Goal: Task Accomplishment & Management: Use online tool/utility

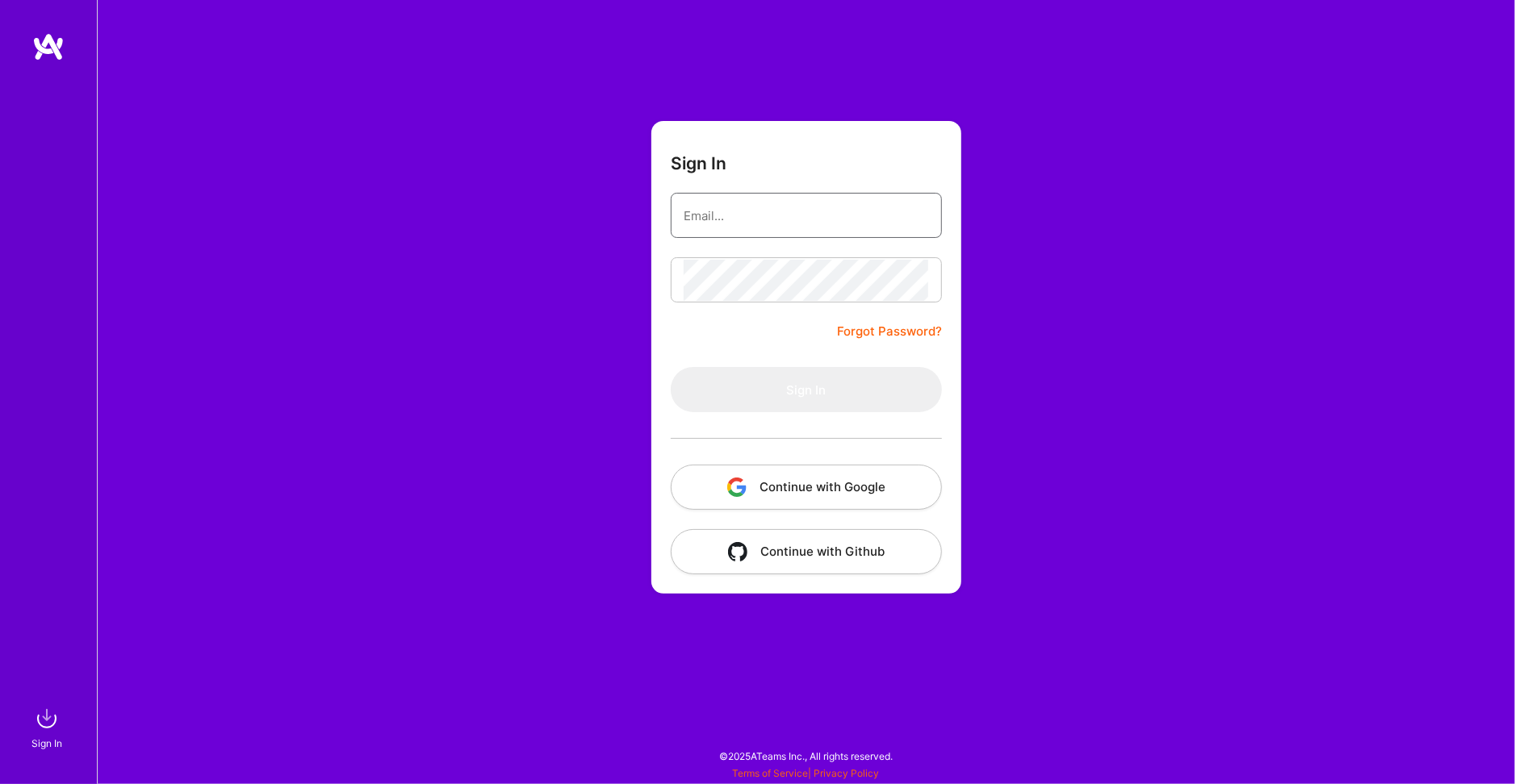
type input "[EMAIL_ADDRESS][DOMAIN_NAME]"
click at [806, 389] on button "Sign In" at bounding box center [806, 389] width 272 height 45
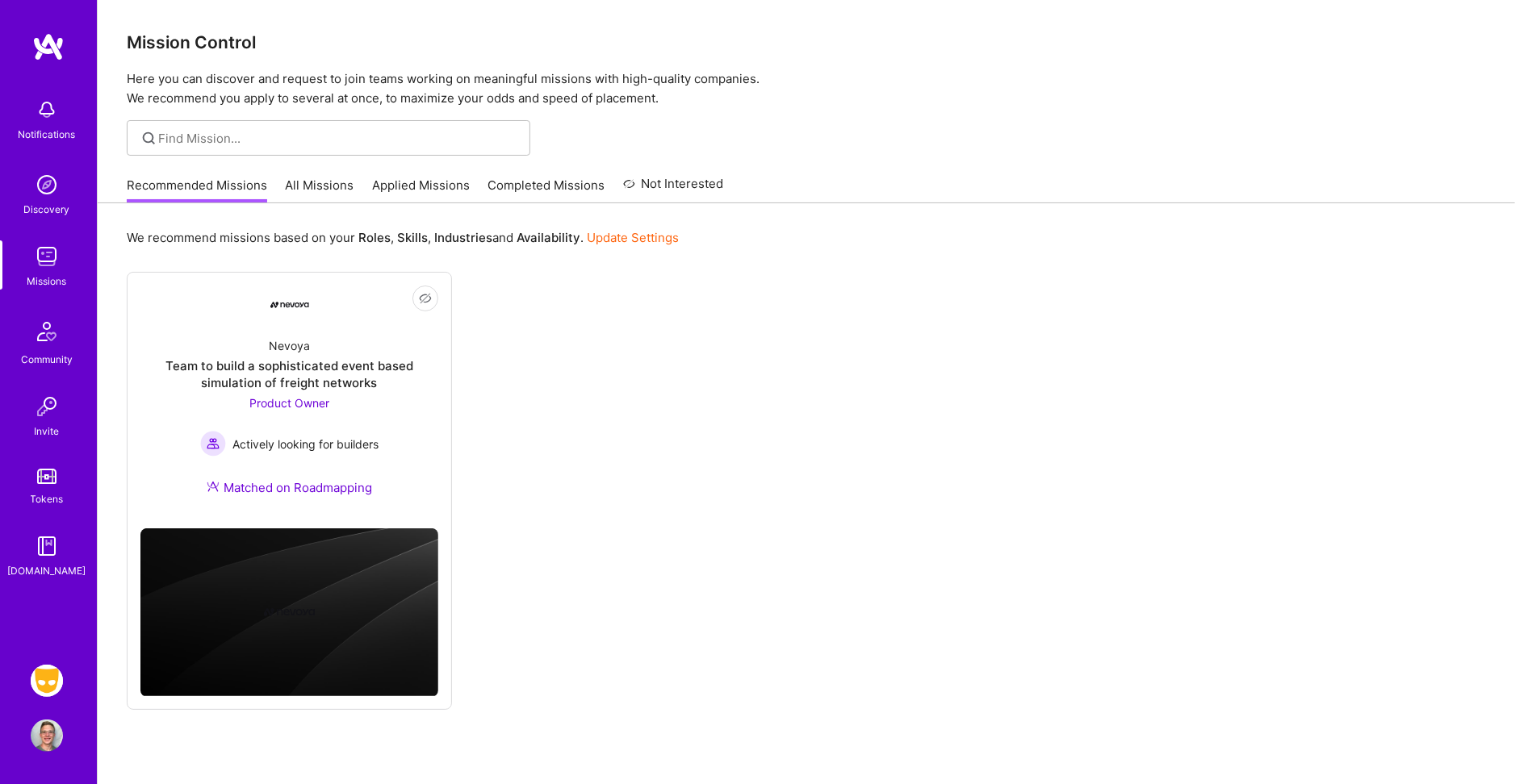
click at [40, 681] on img at bounding box center [46, 680] width 32 height 32
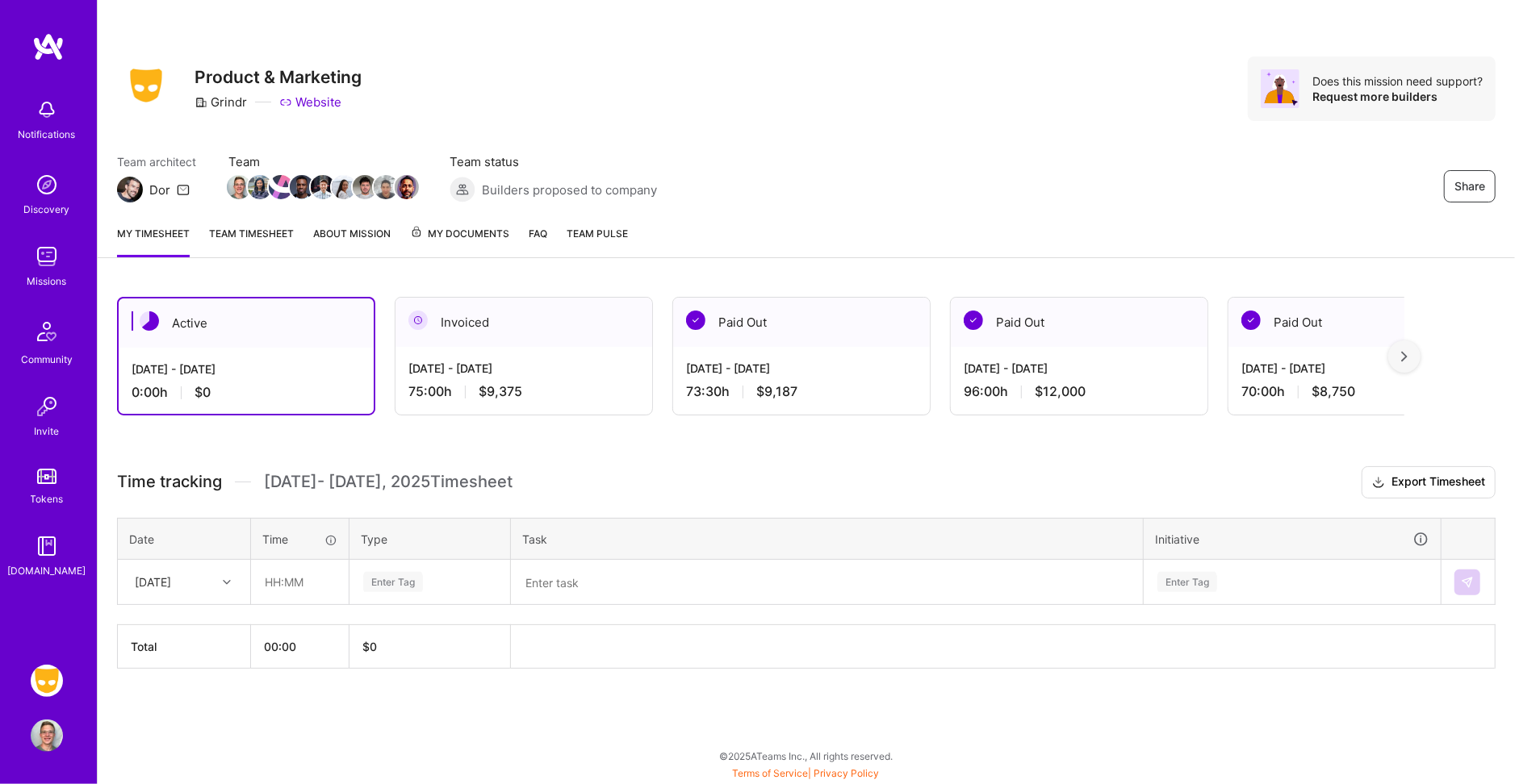
click at [201, 575] on div "[DATE]" at bounding box center [171, 581] width 89 height 26
click at [191, 622] on div "[DATE]" at bounding box center [183, 627] width 130 height 29
click at [407, 569] on div "Enter Tag" at bounding box center [392, 582] width 60 height 25
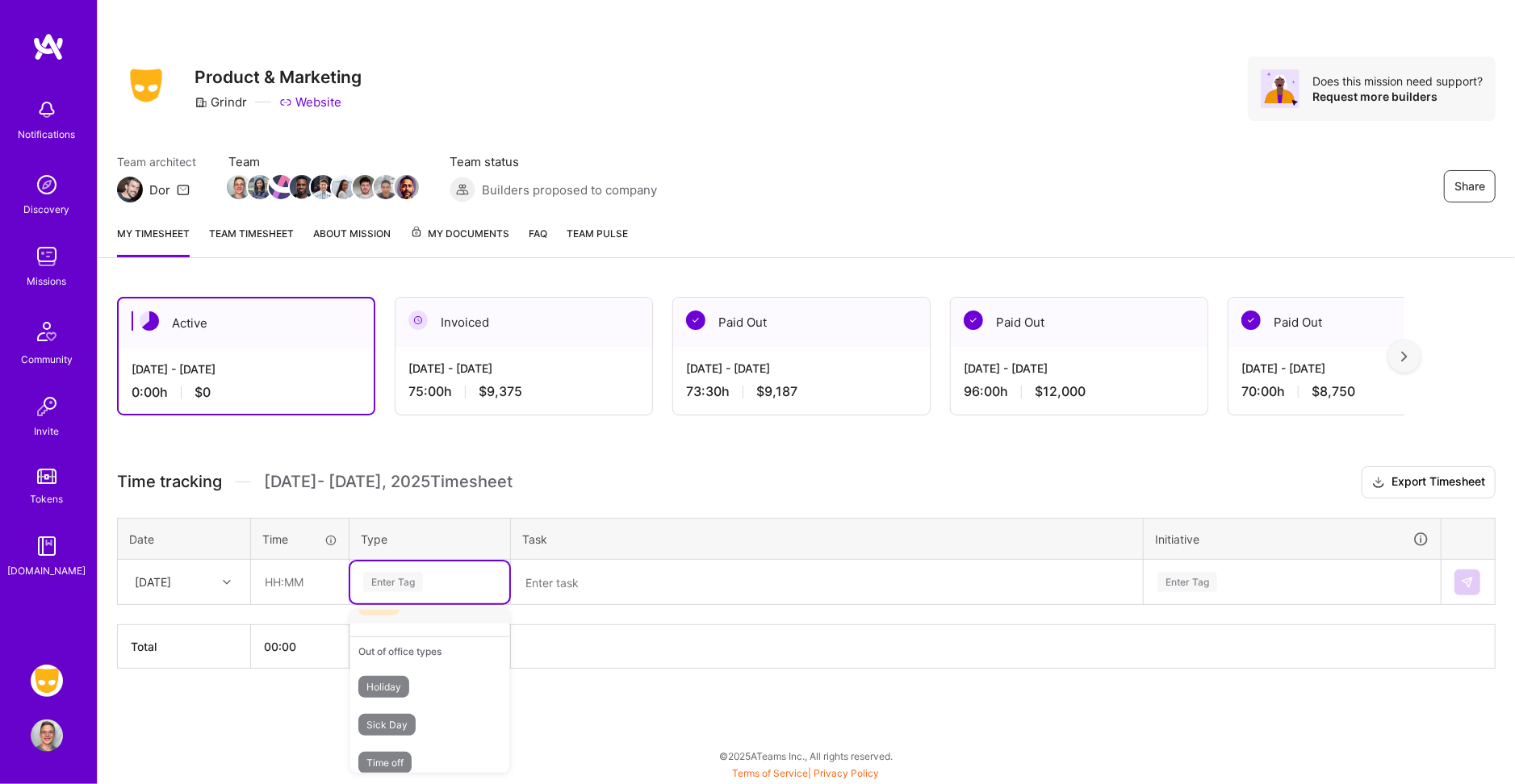
scroll to position [523, 0]
click at [407, 752] on span "Time off" at bounding box center [384, 762] width 53 height 22
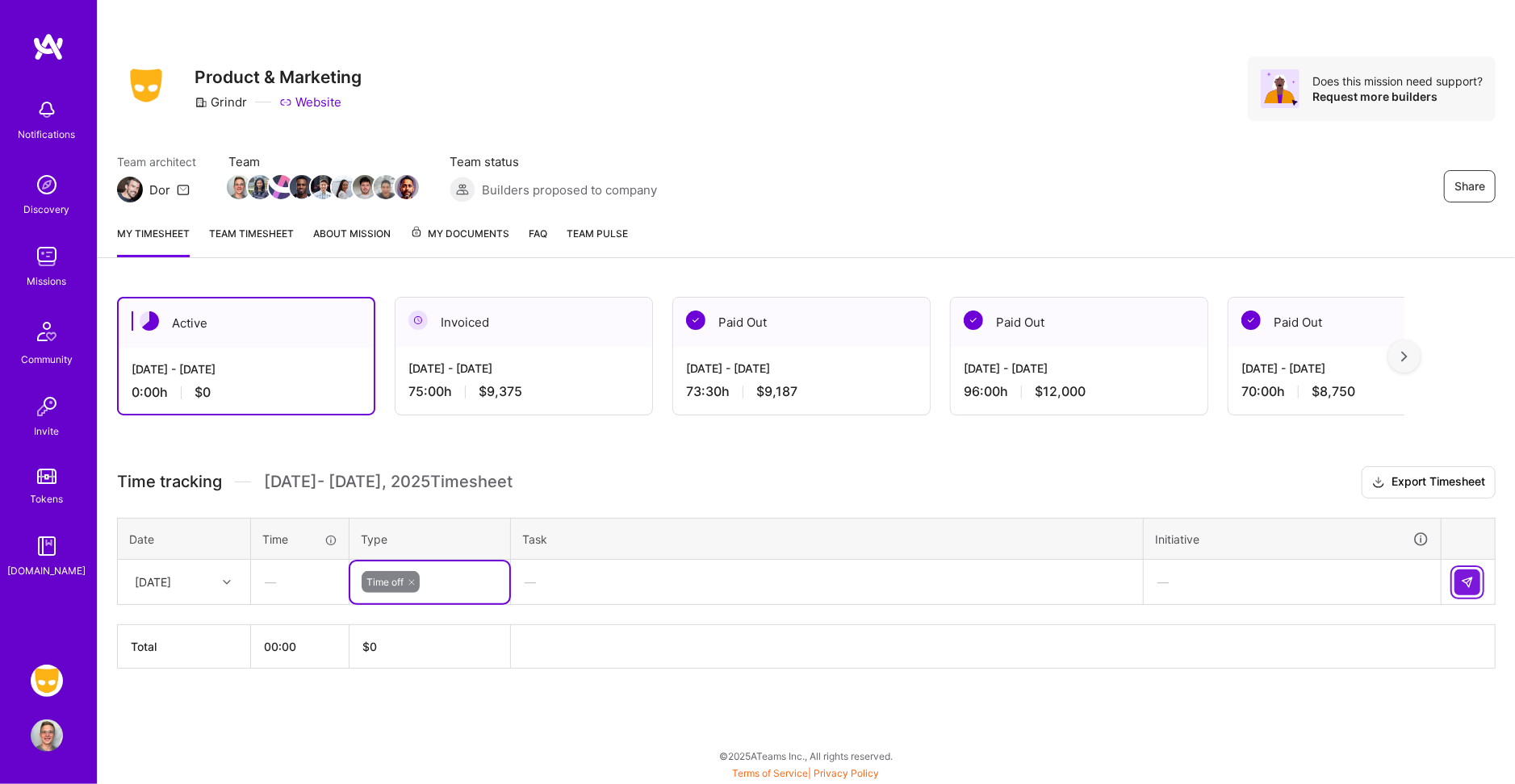
click at [1466, 576] on img at bounding box center [1467, 582] width 13 height 13
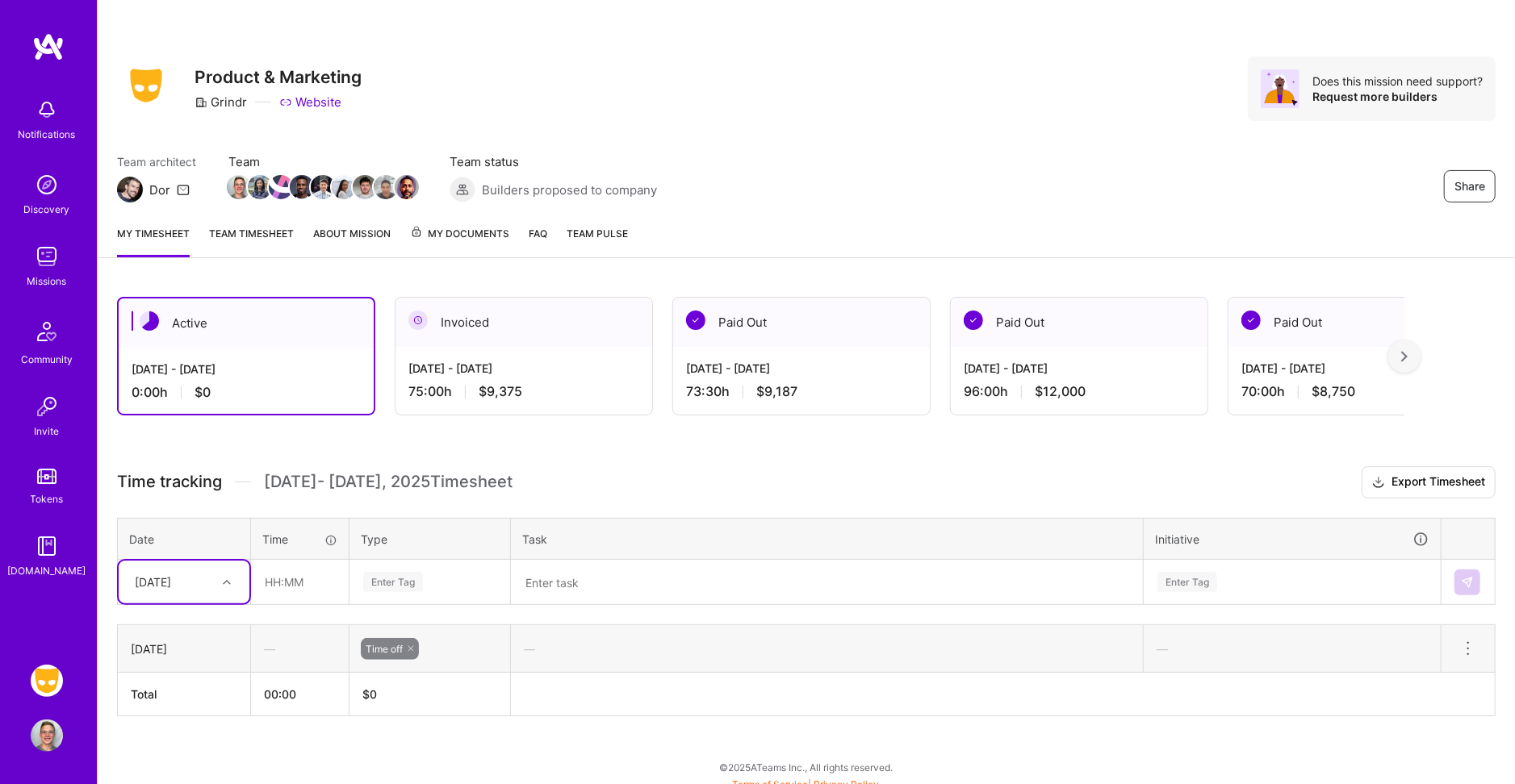
click at [217, 581] on div at bounding box center [229, 582] width 25 height 21
click at [204, 617] on div "[DATE]" at bounding box center [183, 627] width 130 height 29
click at [422, 565] on div "Enter Tag" at bounding box center [429, 582] width 159 height 42
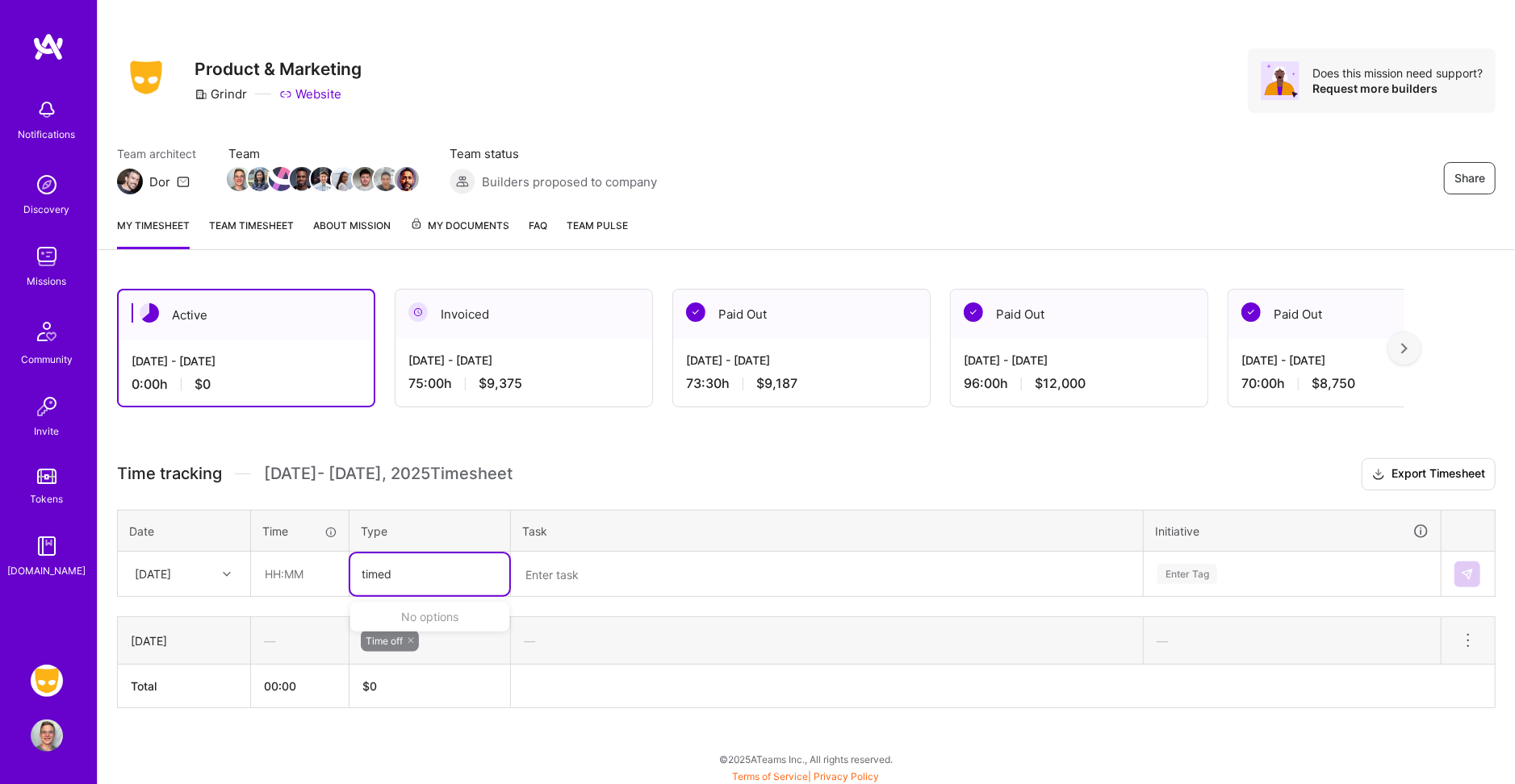
type input "time"
click at [414, 646] on div "Time off" at bounding box center [429, 659] width 159 height 38
click at [1463, 567] on img at bounding box center [1467, 573] width 13 height 13
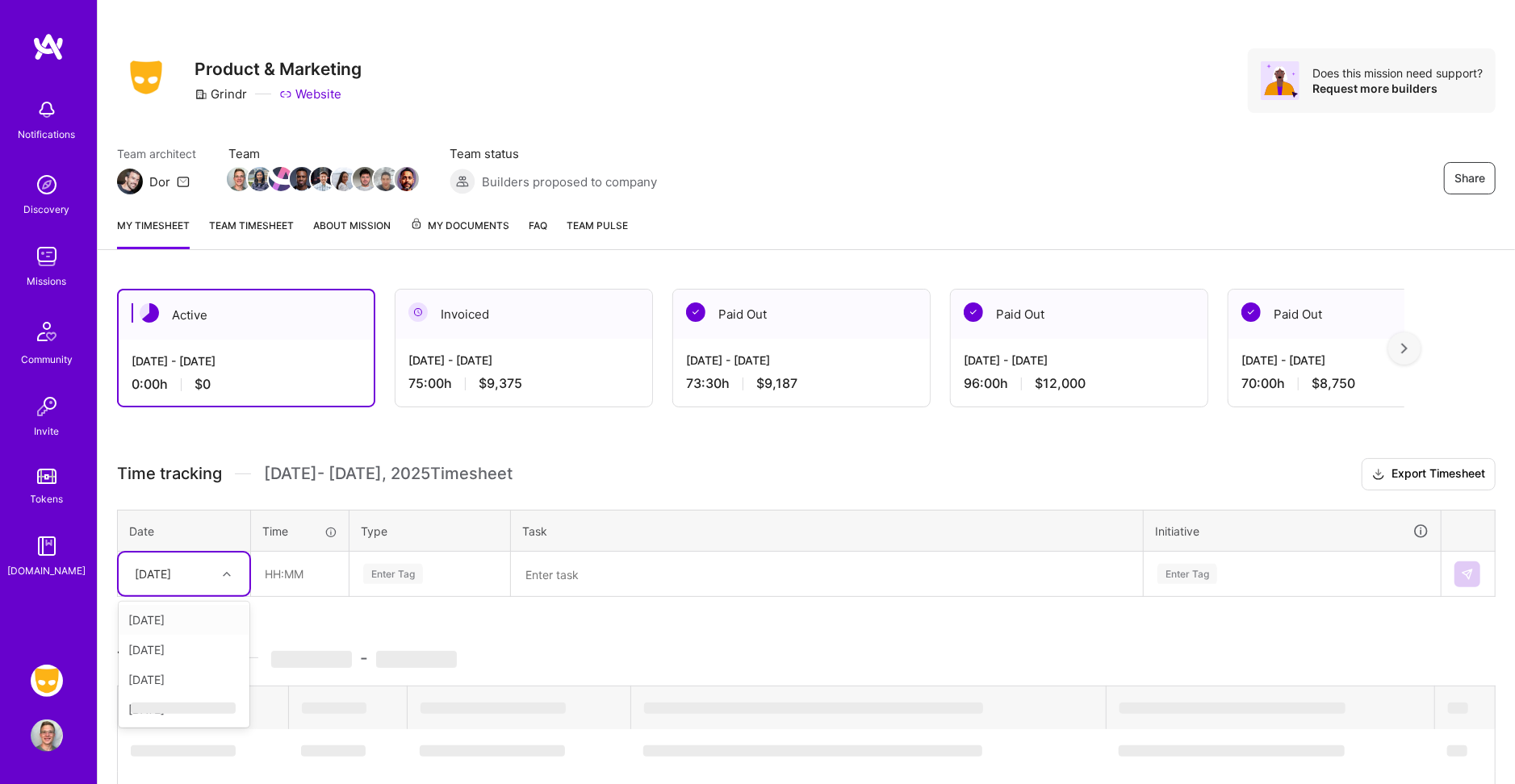
click at [213, 569] on div "[DATE]" at bounding box center [171, 573] width 89 height 26
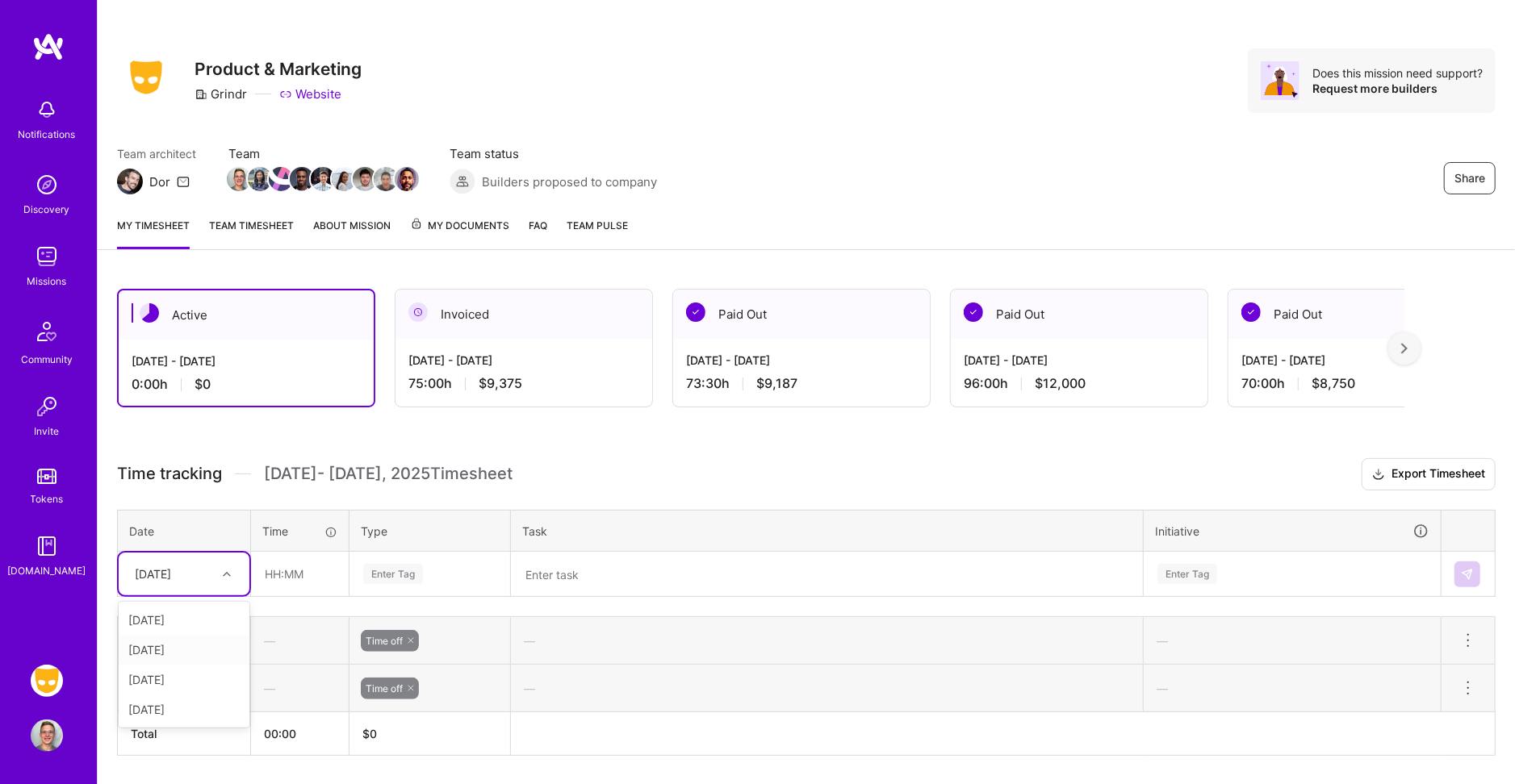
click at [201, 648] on div "[DATE]" at bounding box center [183, 650] width 130 height 29
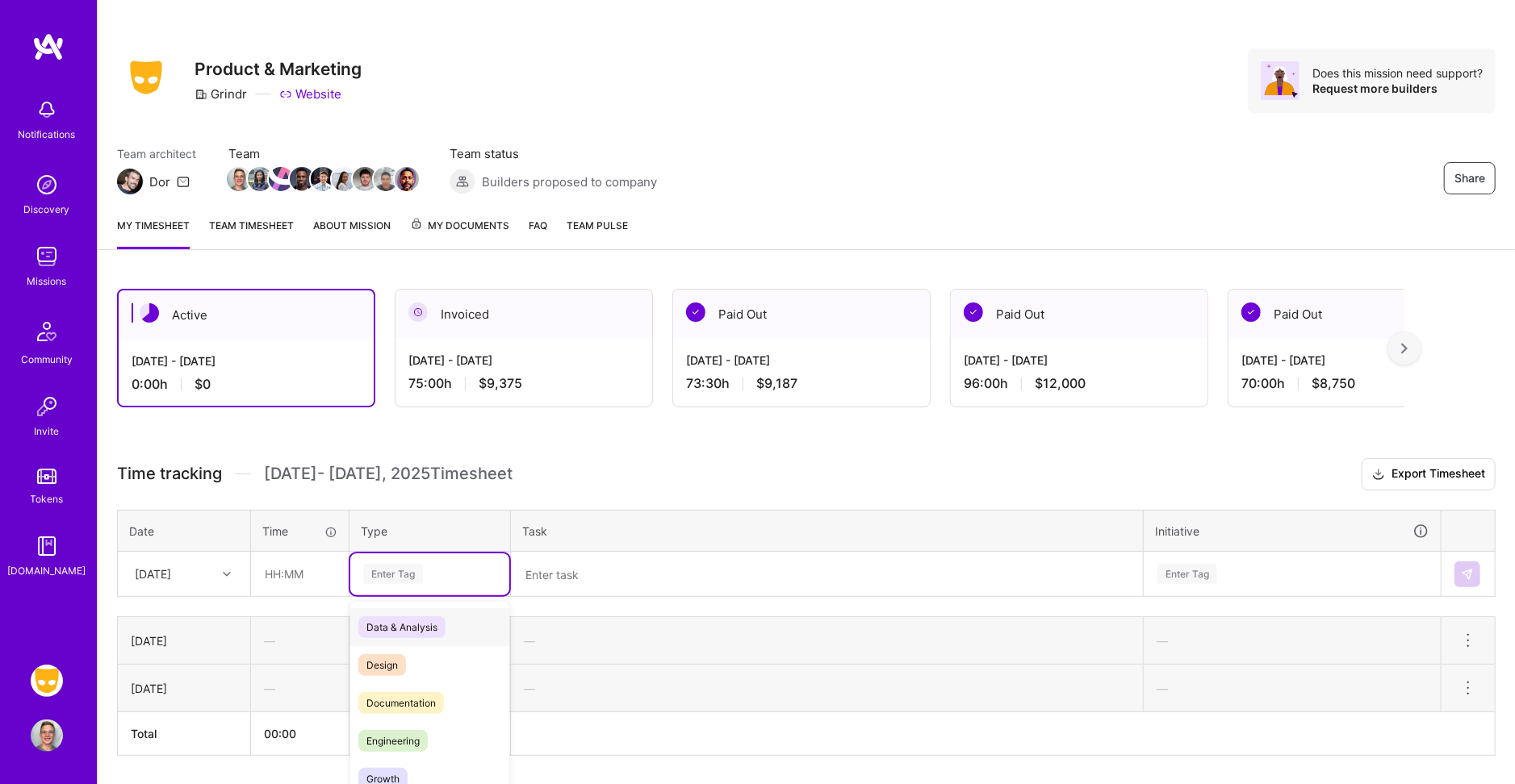
click at [429, 574] on div "option Time off, selected. option Data & Analysis focused, 0 of 2. 17 results a…" at bounding box center [429, 574] width 159 height 42
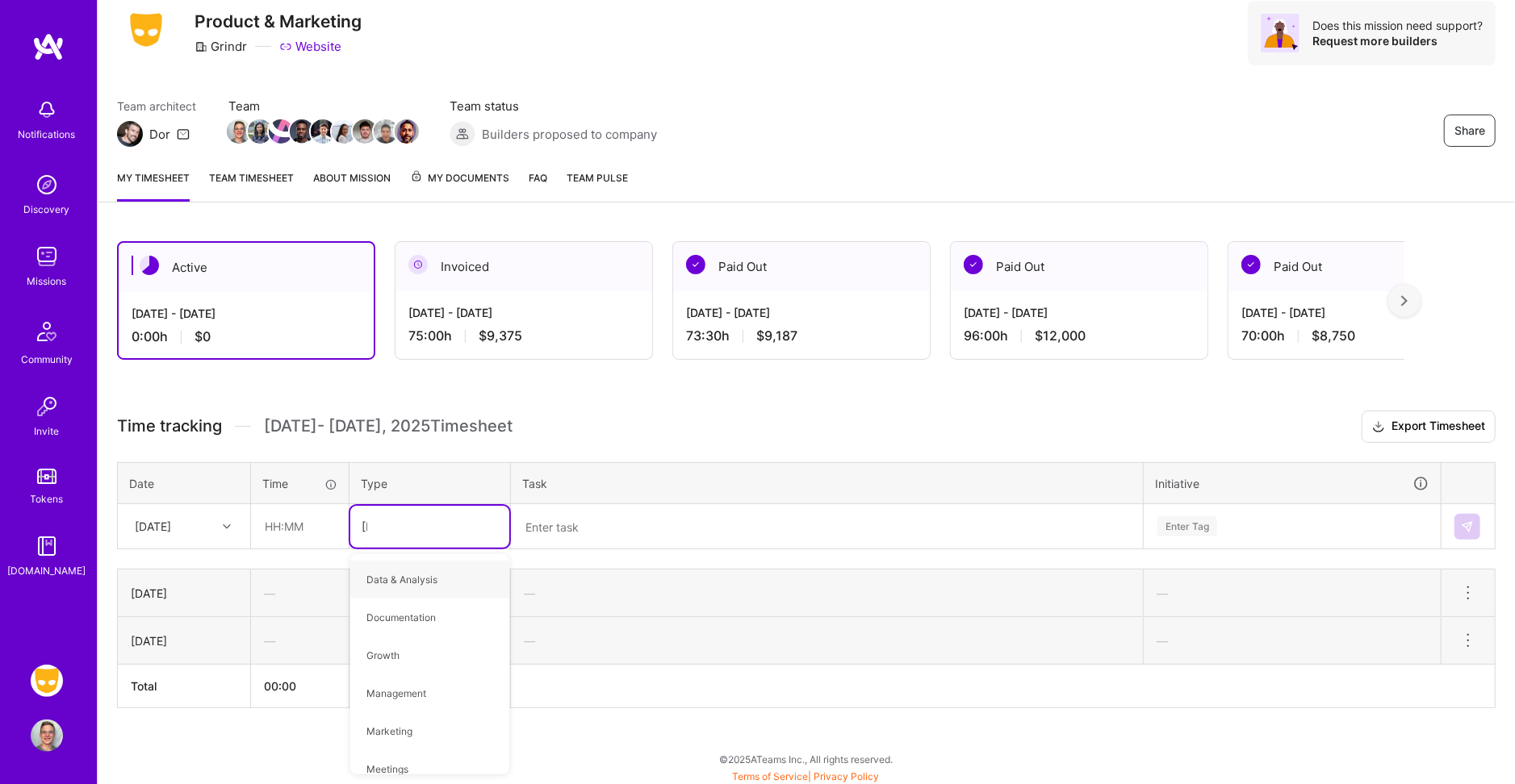
type input "time"
click at [414, 596] on div "Time off" at bounding box center [429, 611] width 159 height 38
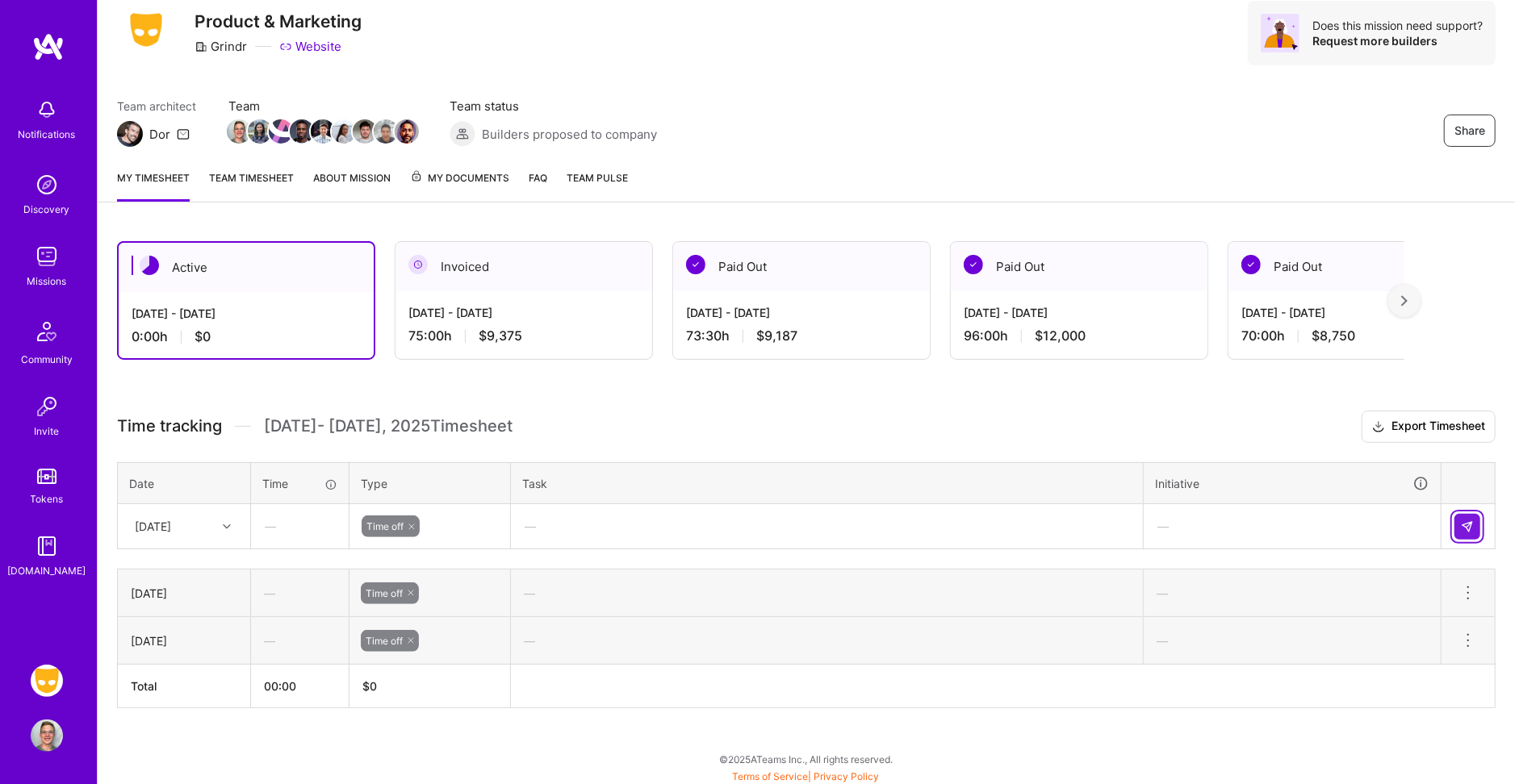
click at [1469, 530] on button at bounding box center [1467, 526] width 25 height 25
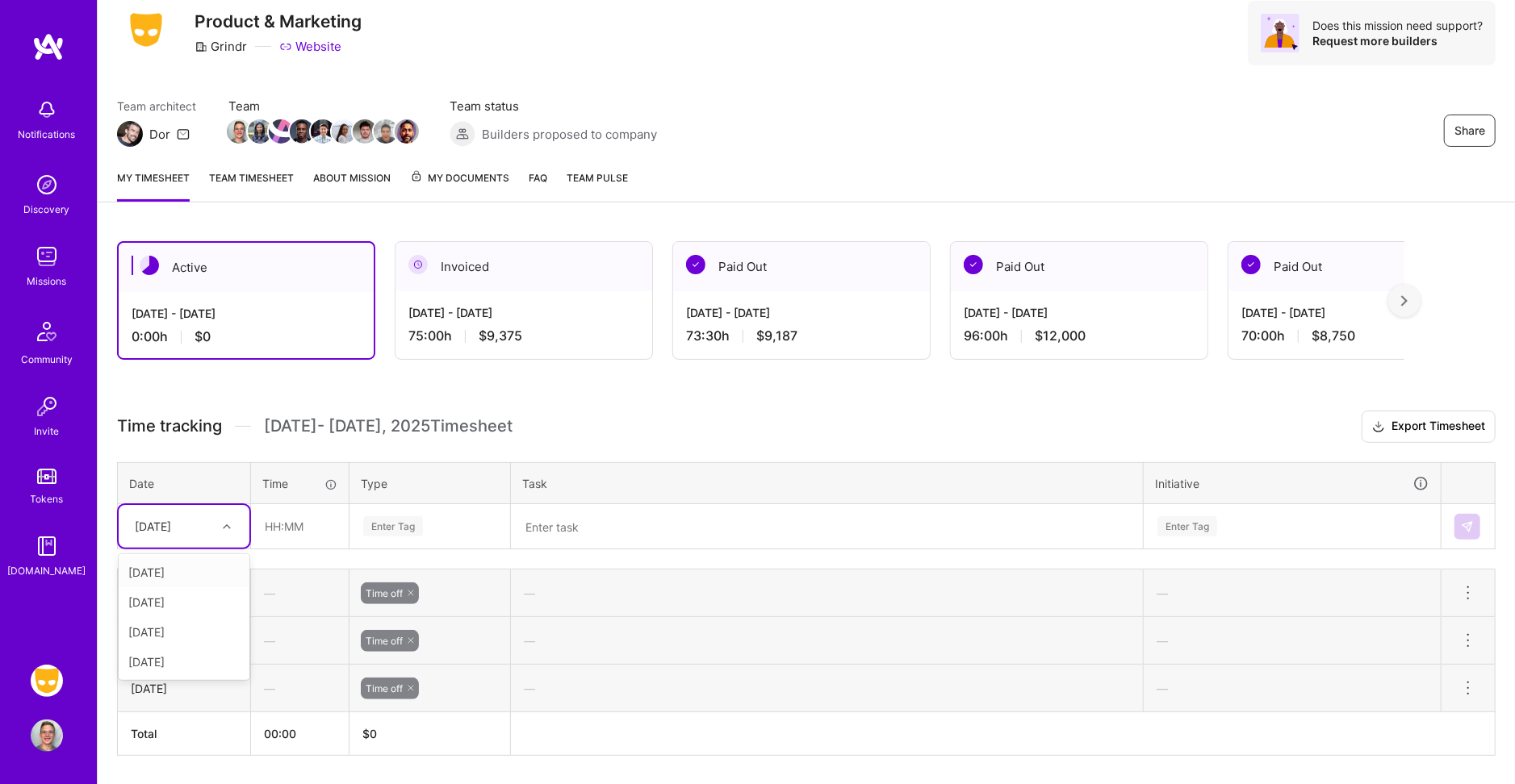
click at [171, 517] on div "[DATE]" at bounding box center [152, 525] width 36 height 17
type input "th"
click at [166, 563] on div "[DATE]" at bounding box center [183, 572] width 130 height 29
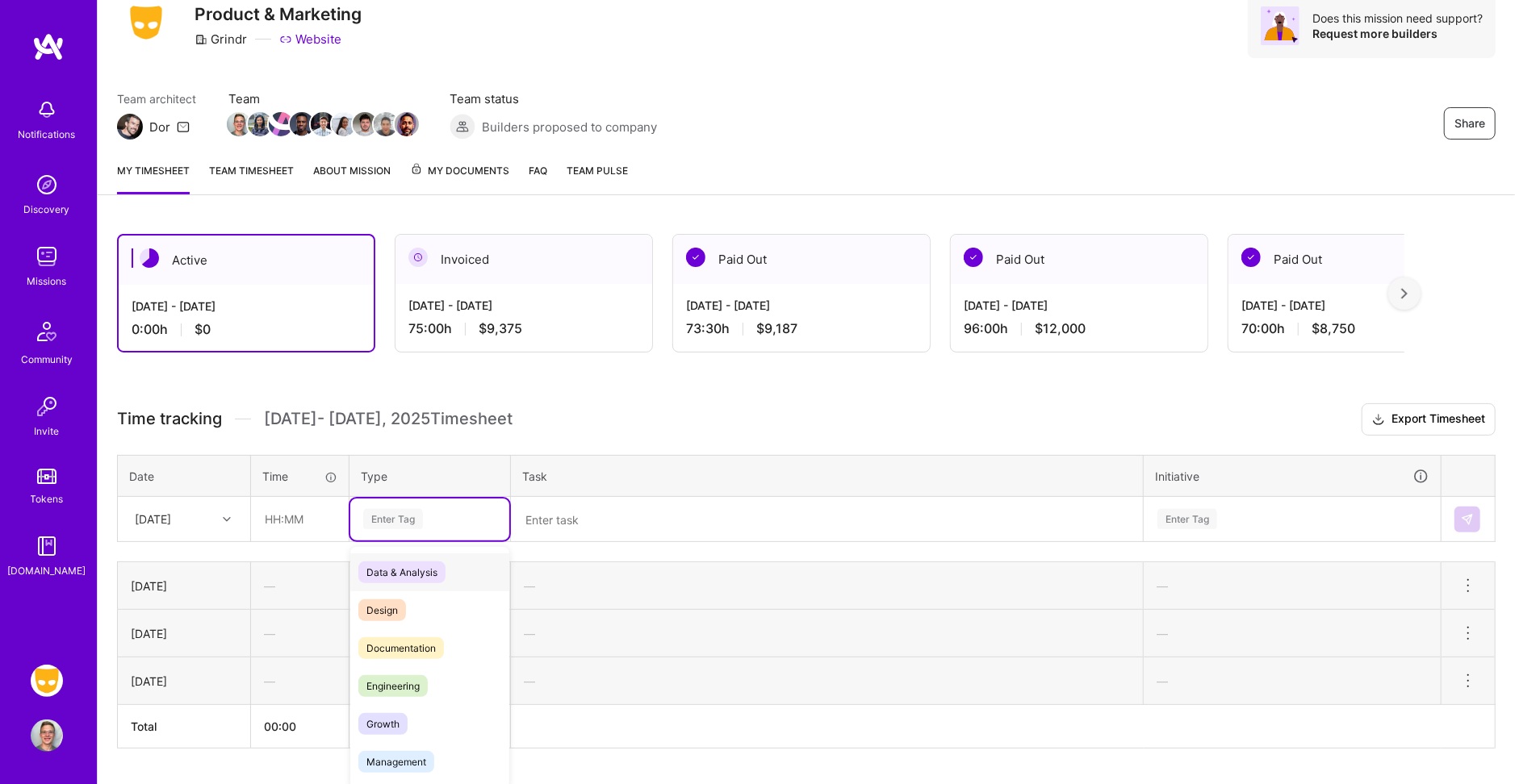
click at [390, 517] on div "Enter Tag" at bounding box center [392, 519] width 60 height 25
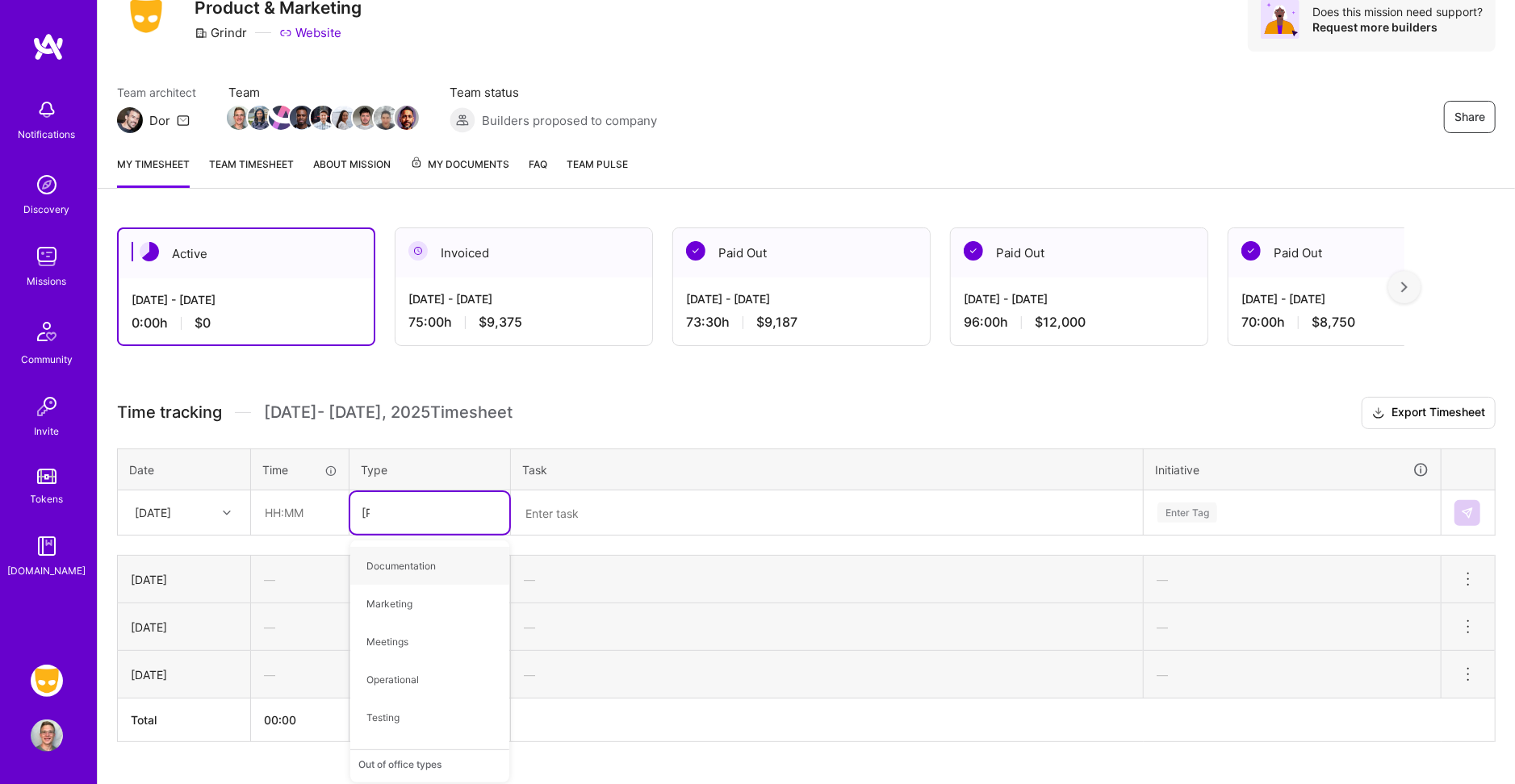
type input "time"
click at [413, 585] on div "Time off" at bounding box center [429, 597] width 159 height 38
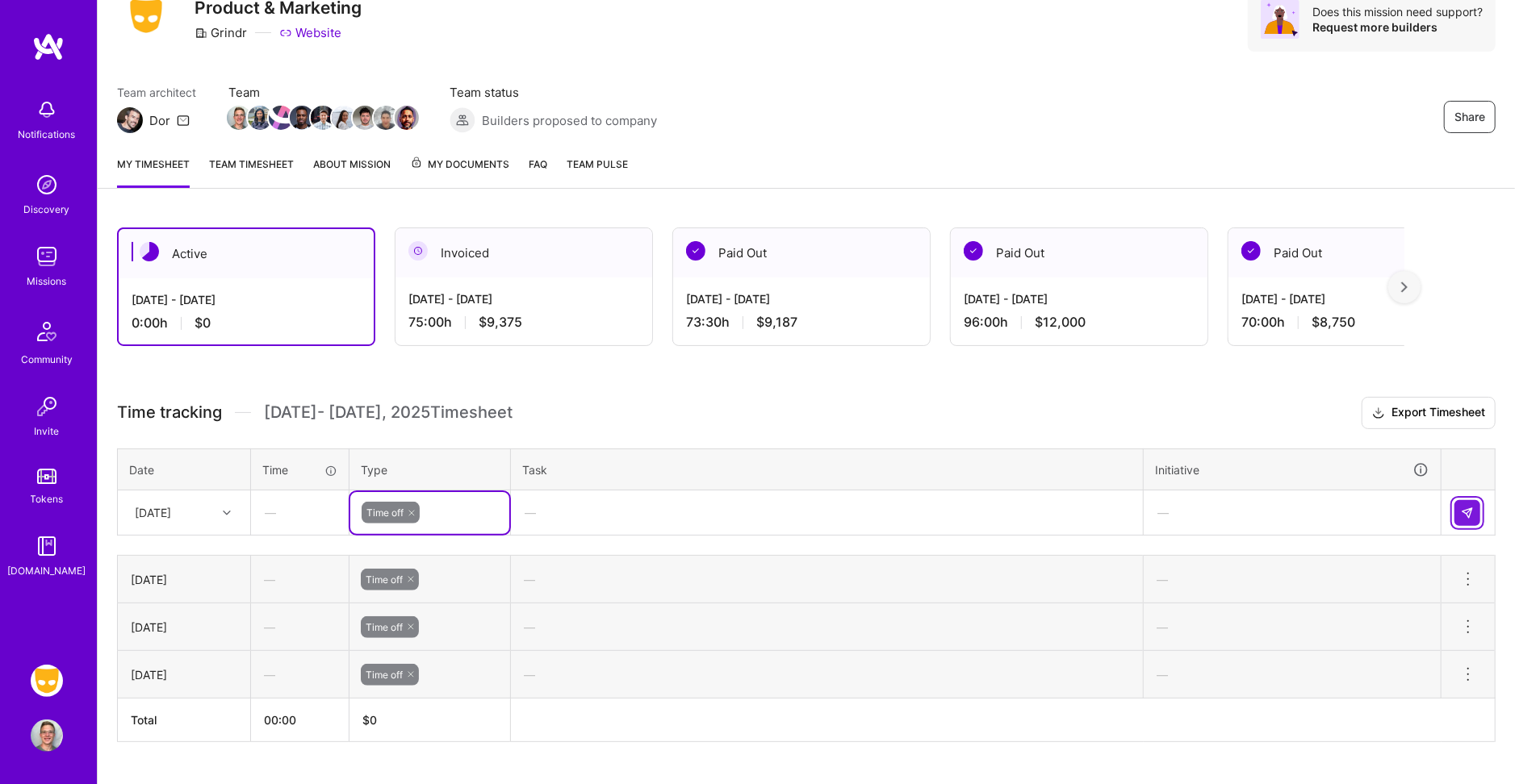
click at [1473, 512] on img at bounding box center [1467, 513] width 13 height 13
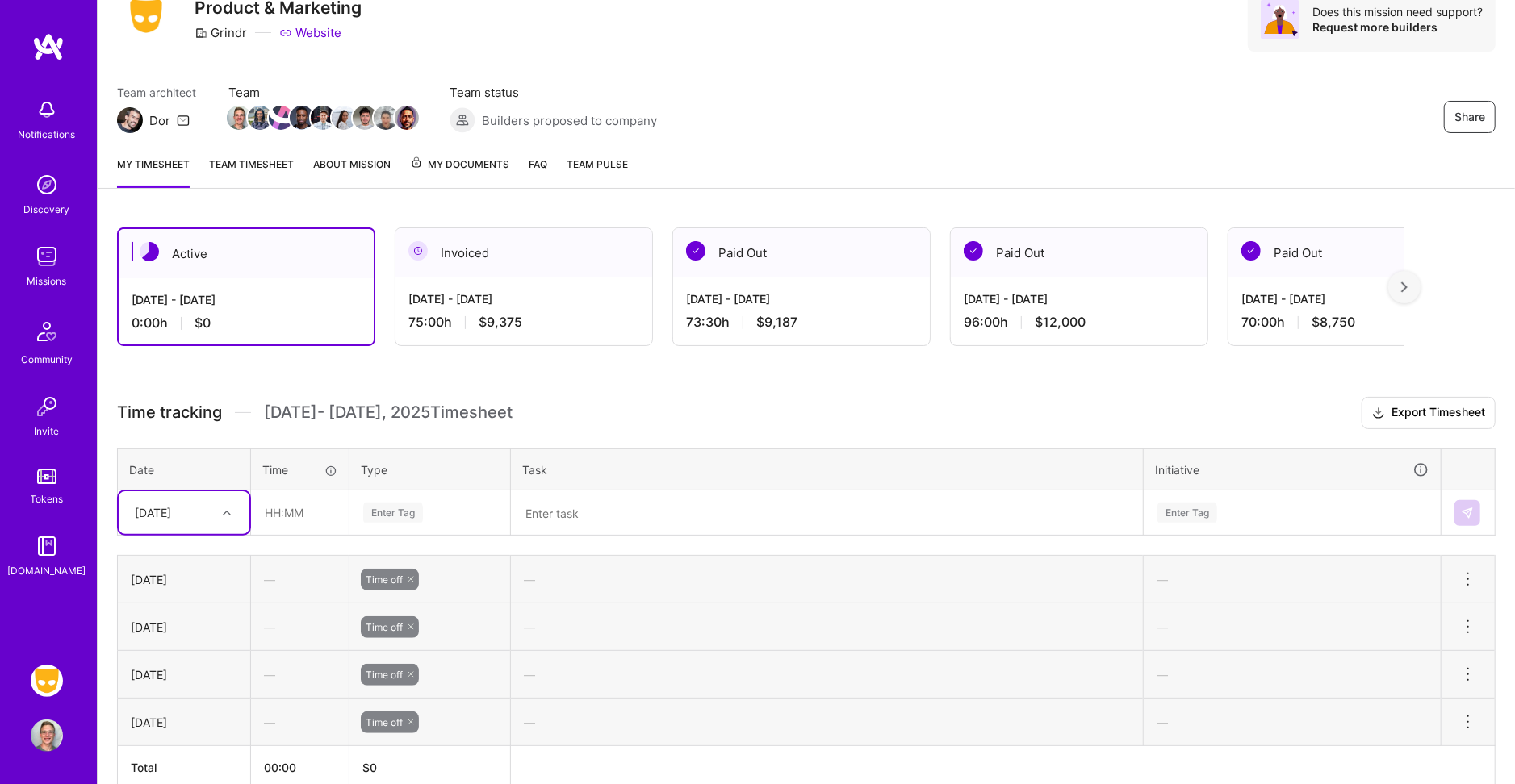
click at [217, 511] on div at bounding box center [229, 513] width 25 height 21
click at [195, 634] on div "[DATE]" at bounding box center [183, 648] width 130 height 29
click at [397, 503] on div "Enter Tag" at bounding box center [392, 513] width 60 height 25
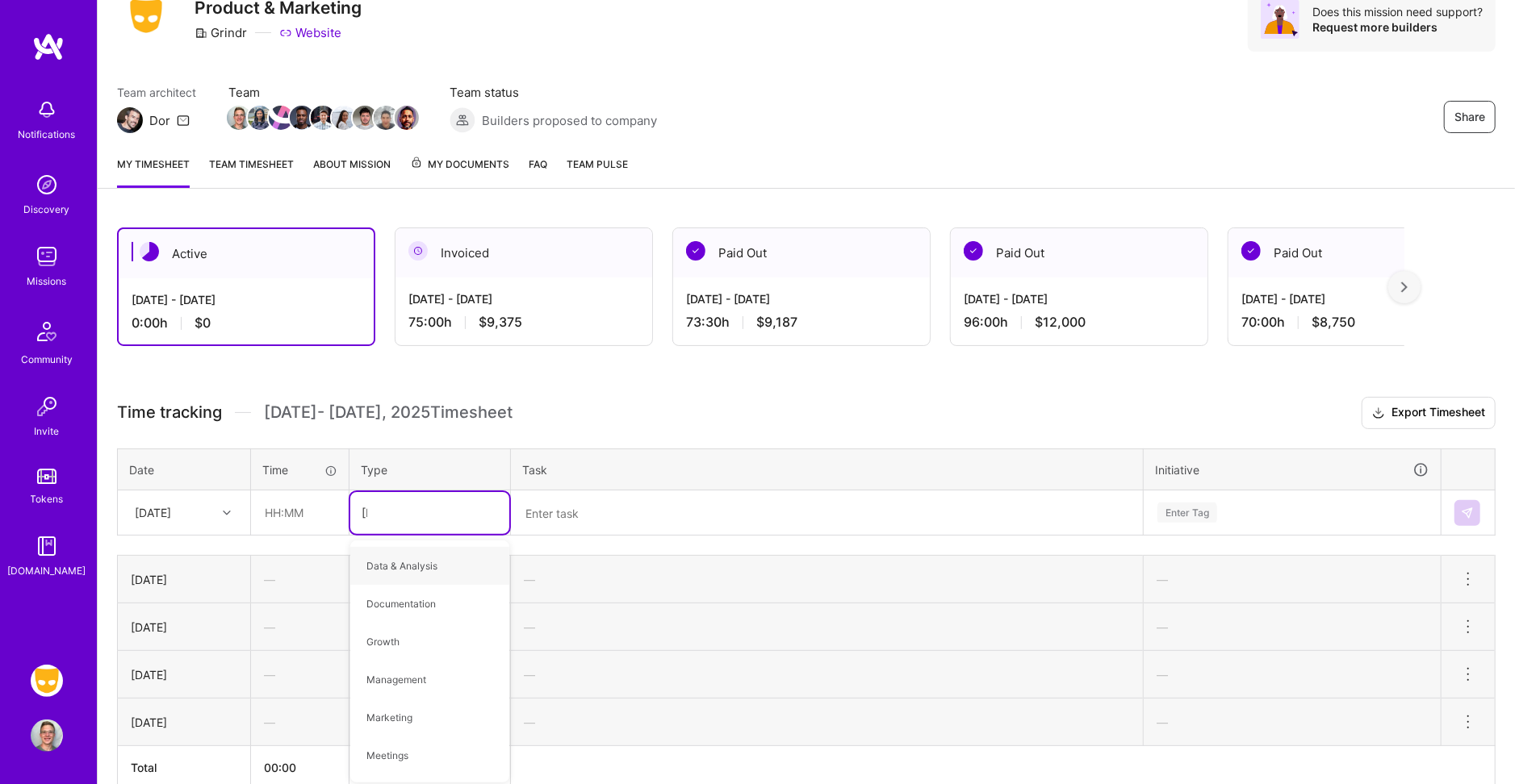
type input "time"
click at [401, 588] on span "Time off" at bounding box center [384, 597] width 53 height 22
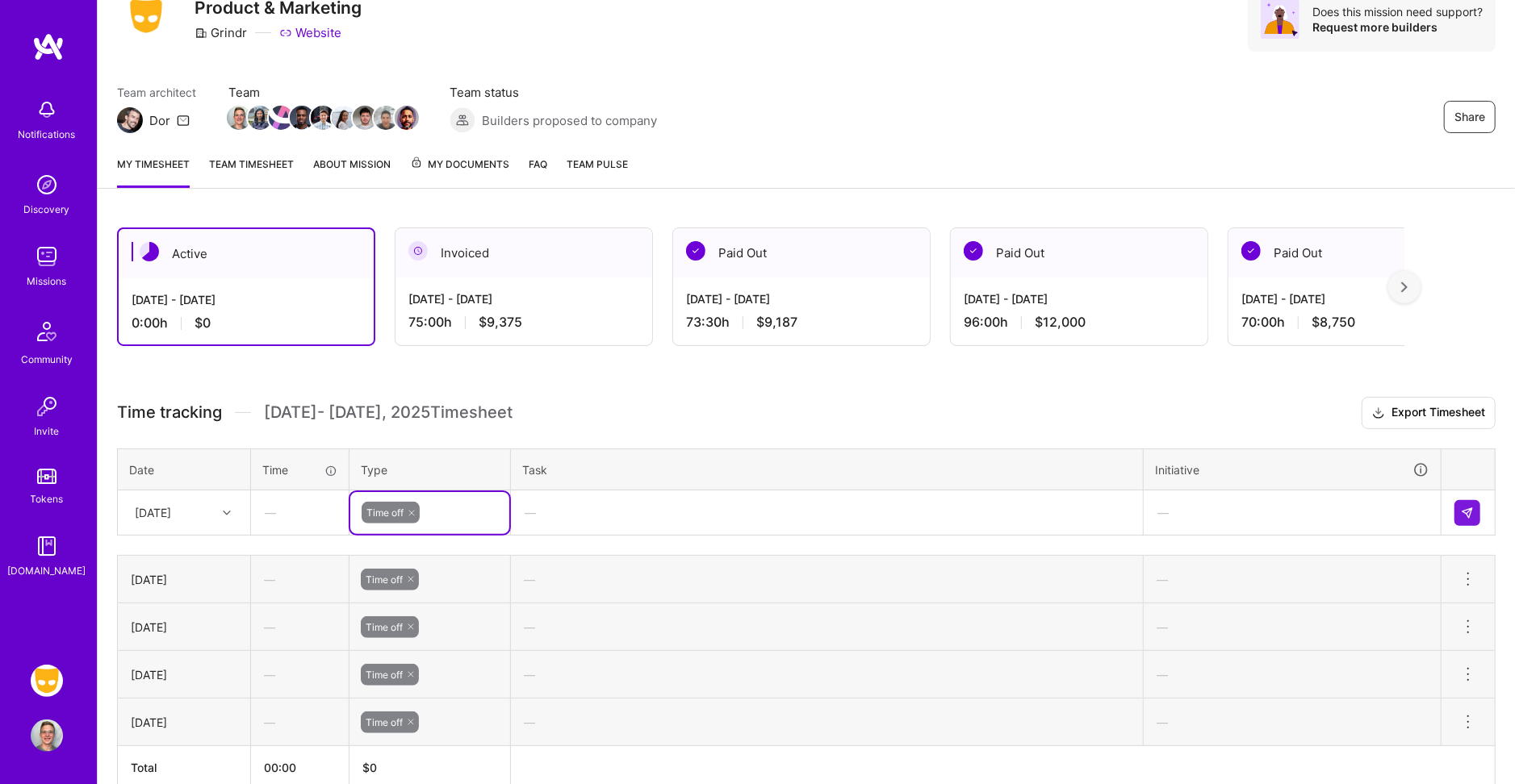
click at [1447, 504] on td at bounding box center [1468, 513] width 54 height 45
click at [1457, 504] on button at bounding box center [1467, 513] width 25 height 25
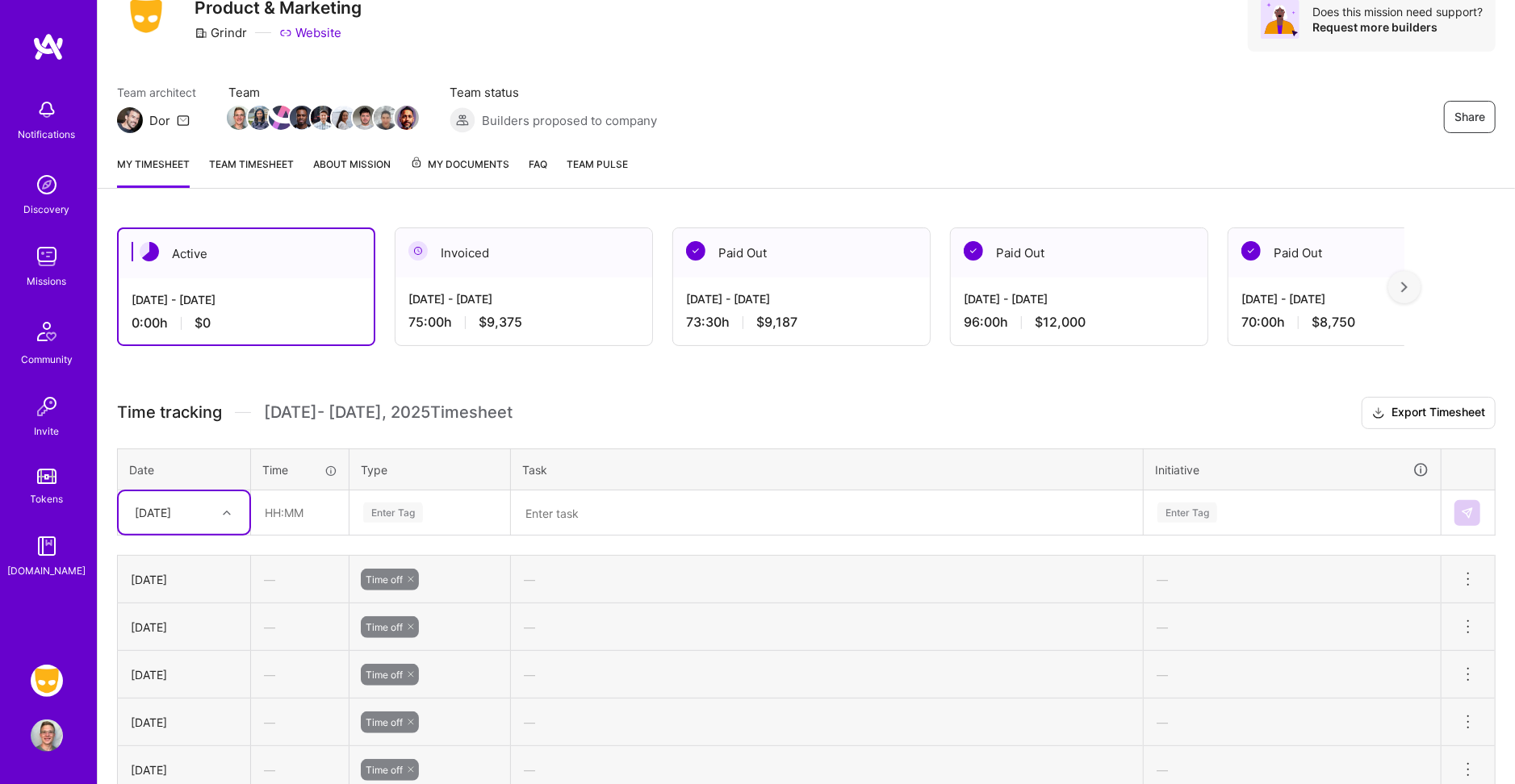
click at [637, 421] on h3 "Time tracking [DATE] - [DATE] Timesheet Export Timesheet" at bounding box center [806, 413] width 1379 height 32
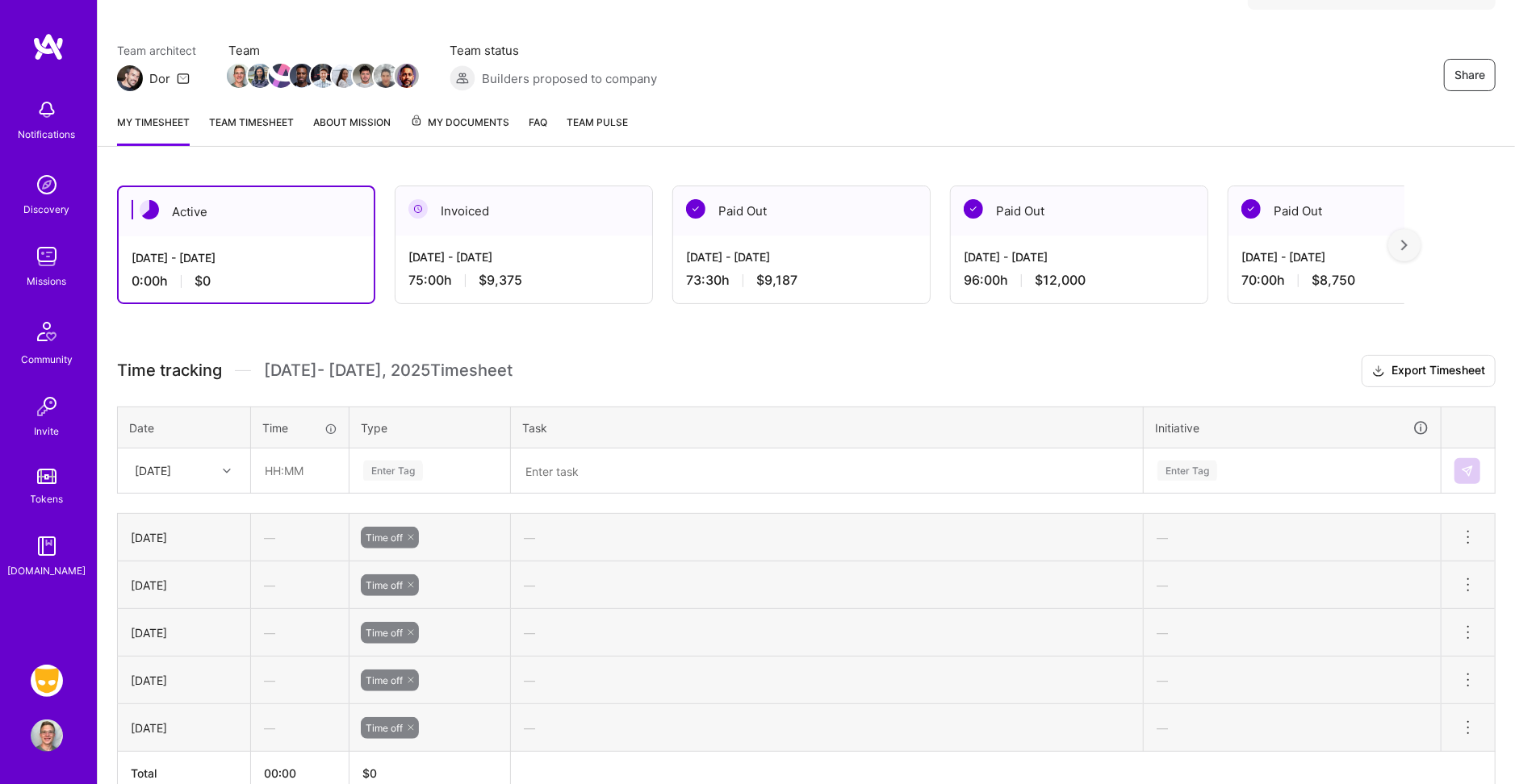
scroll to position [111, 0]
click at [444, 119] on span "My Documents" at bounding box center [459, 123] width 99 height 18
